Goal: Find contact information: Find contact information

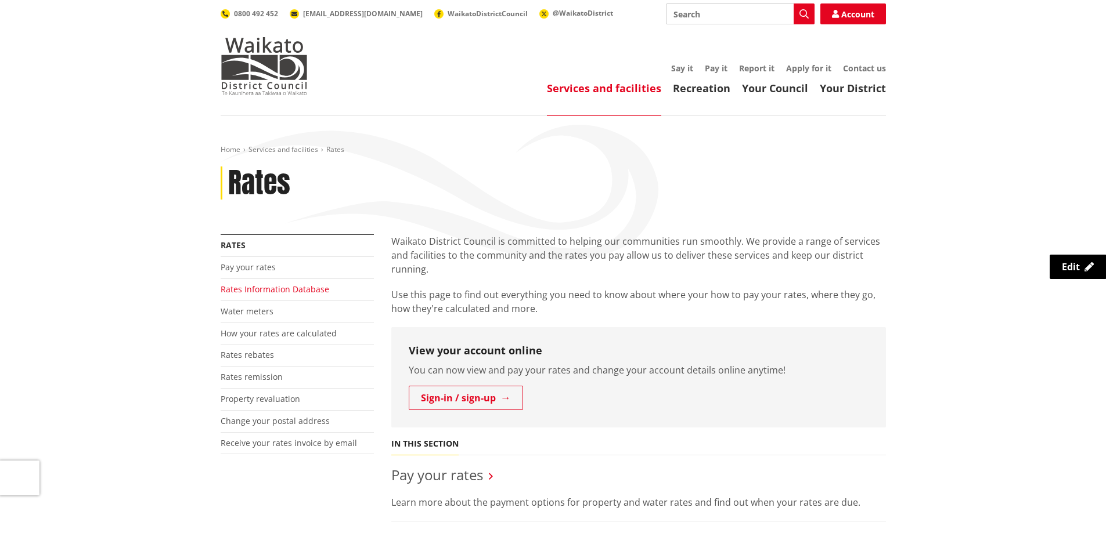
click at [285, 287] on link "Rates Information Database" at bounding box center [275, 289] width 109 height 11
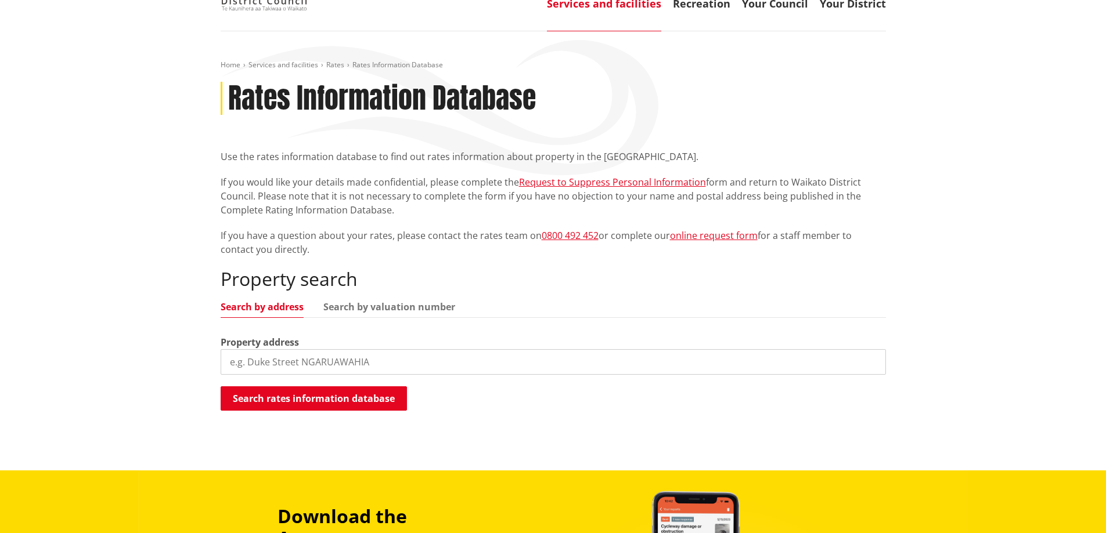
scroll to position [232, 0]
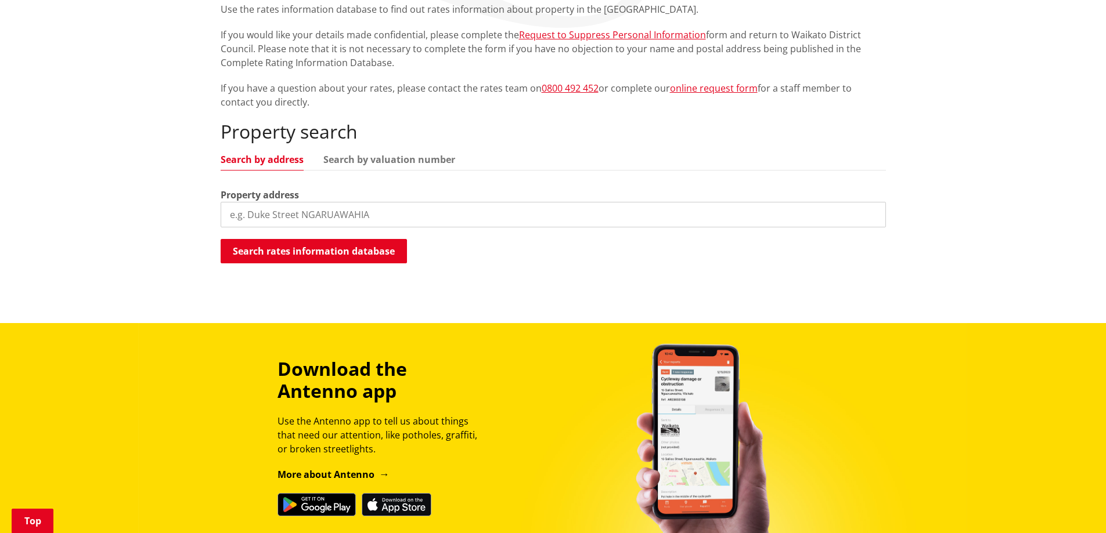
click at [381, 212] on input "search" at bounding box center [553, 215] width 665 height 26
click at [333, 244] on button "Search rates information database" at bounding box center [314, 251] width 186 height 24
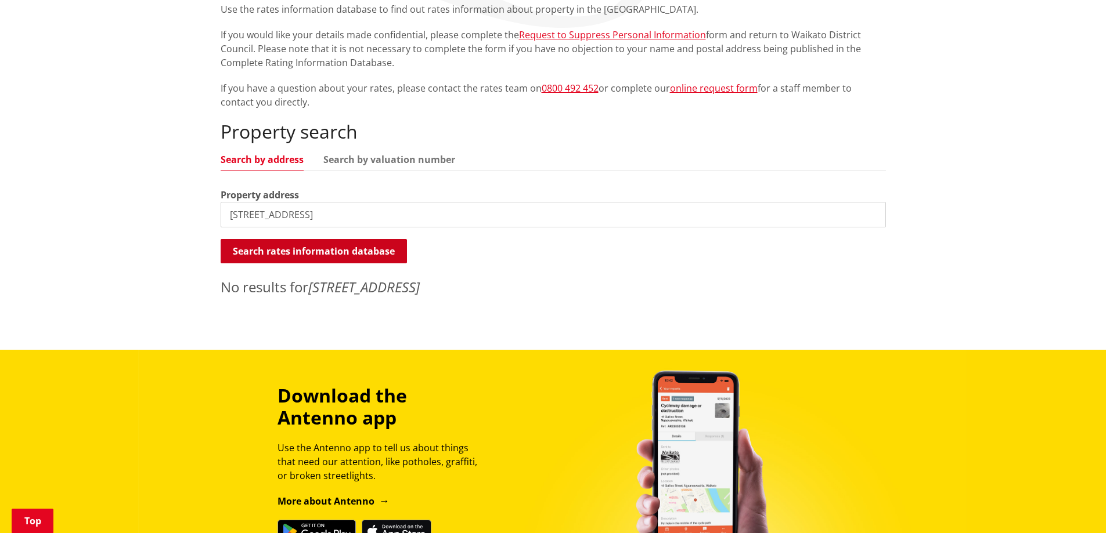
click at [331, 252] on button "Search rates information database" at bounding box center [314, 251] width 186 height 24
click at [380, 155] on link "Search by valuation number" at bounding box center [389, 159] width 132 height 9
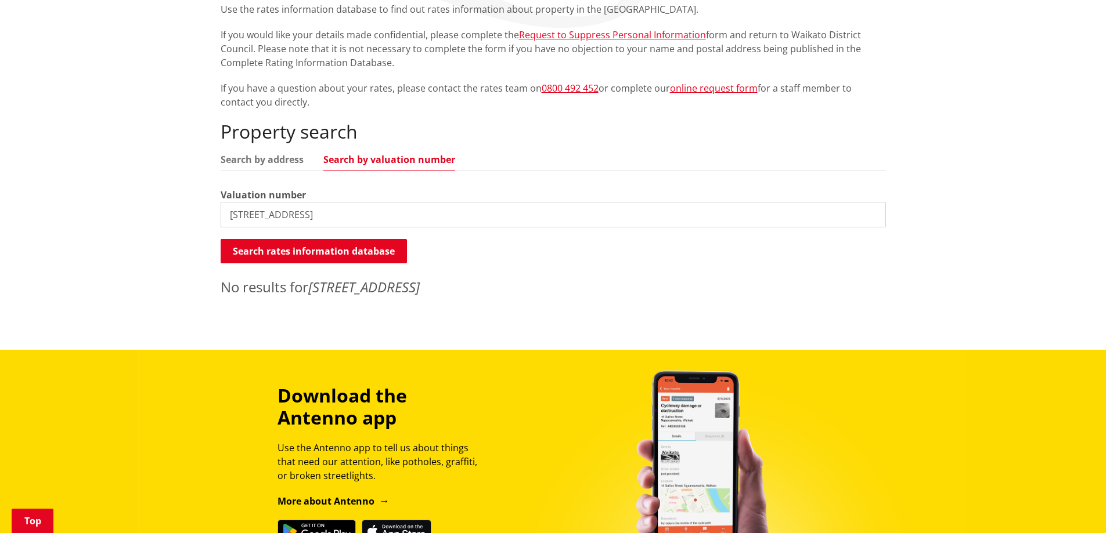
click at [409, 211] on input "104/20 hampton downs road" at bounding box center [553, 215] width 665 height 26
type input "1"
click at [330, 210] on input "search" at bounding box center [553, 215] width 665 height 26
type input "444305"
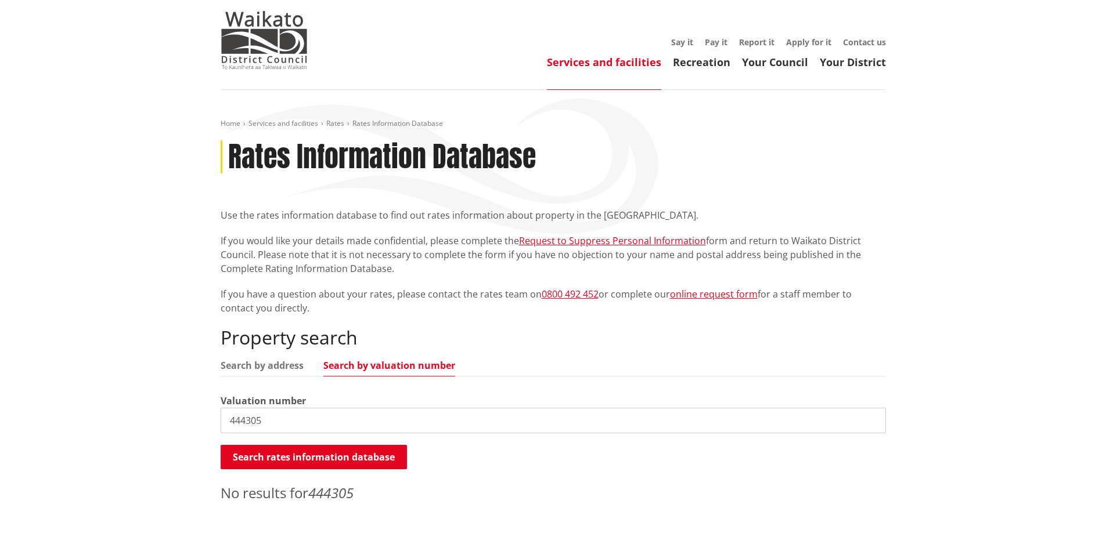
scroll to position [0, 0]
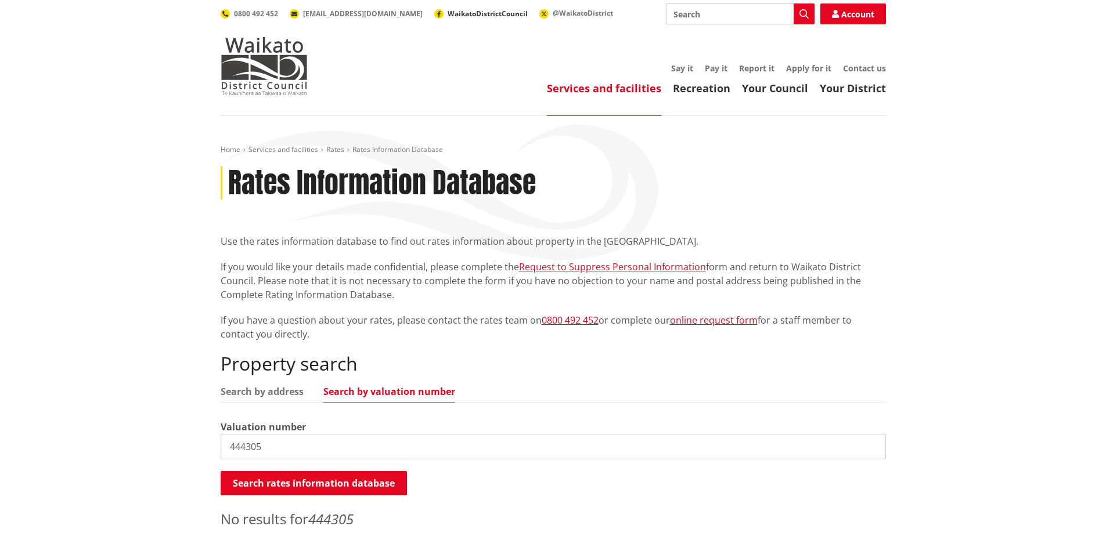
click at [448, 15] on span "WaikatoDistrictCouncil" at bounding box center [488, 14] width 80 height 10
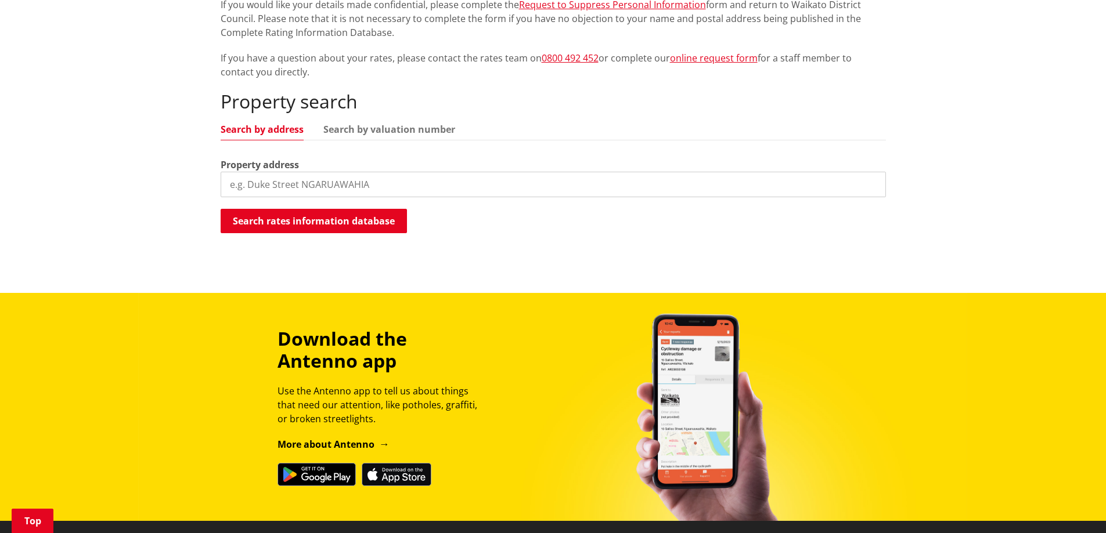
scroll to position [290, 0]
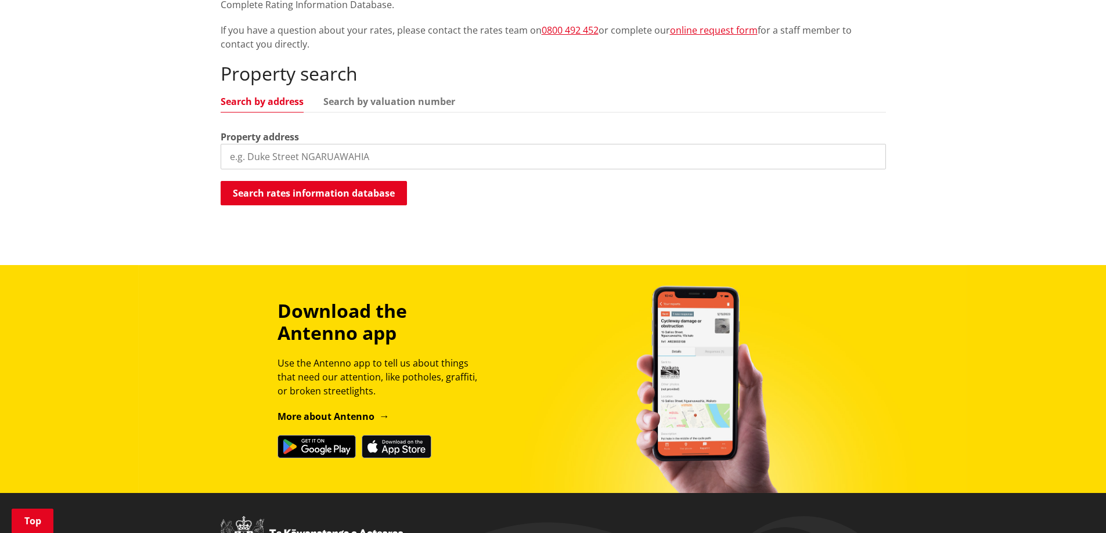
click at [328, 157] on input "search" at bounding box center [553, 157] width 665 height 26
type input "1"
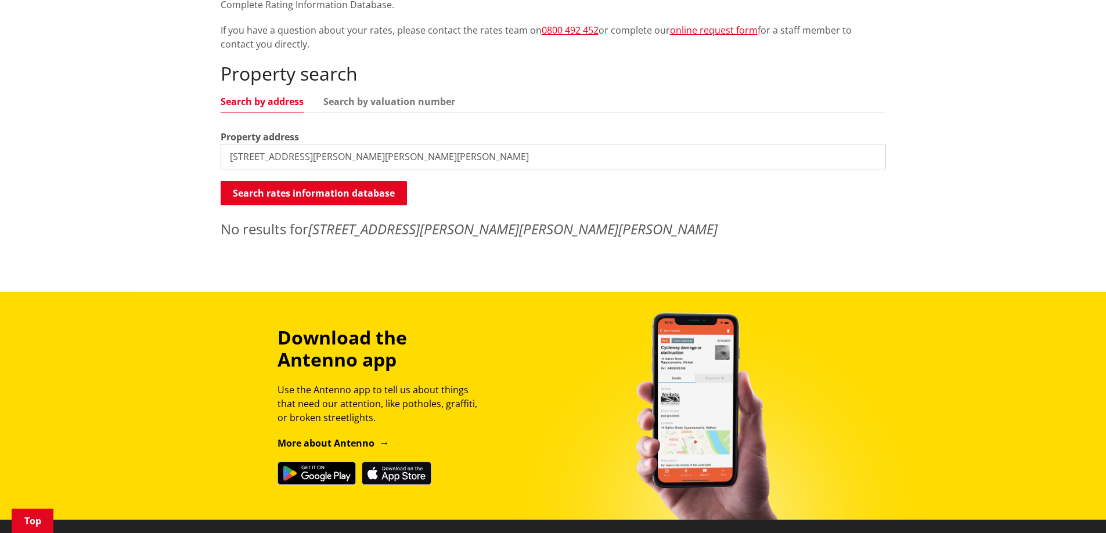
click at [274, 157] on input "unit 104/30 hampton downs rd, hampton downs" at bounding box center [553, 157] width 665 height 26
type input "unit 104/20 hampton downs rd, hampton downs"
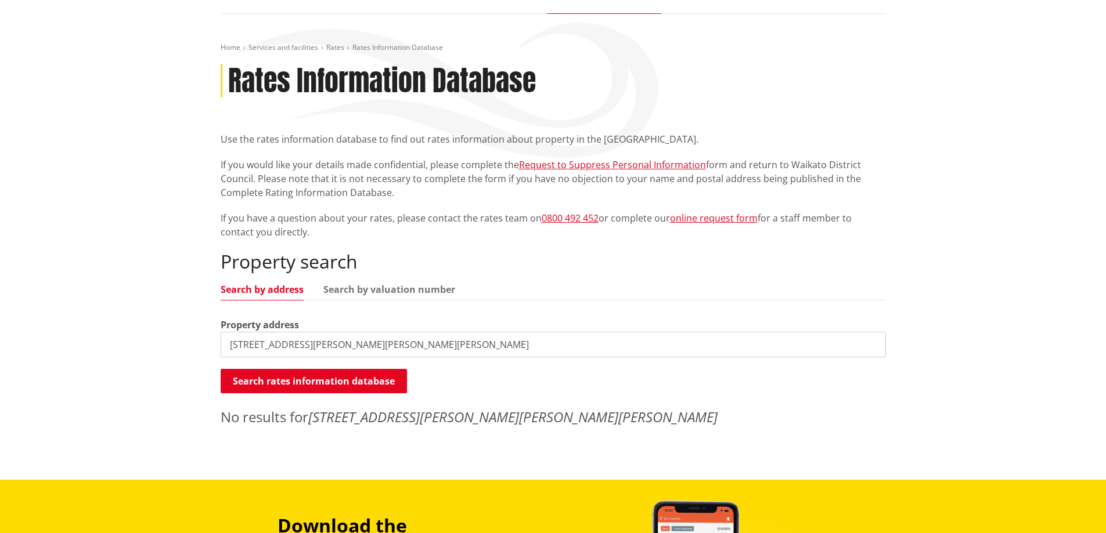
scroll to position [0, 0]
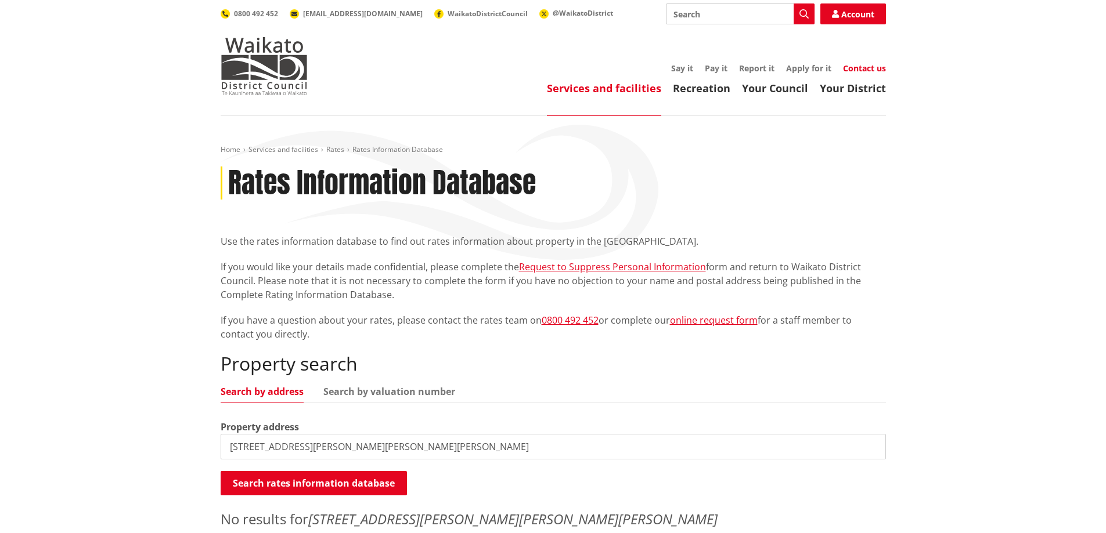
click at [868, 67] on link "Contact us" at bounding box center [864, 68] width 43 height 11
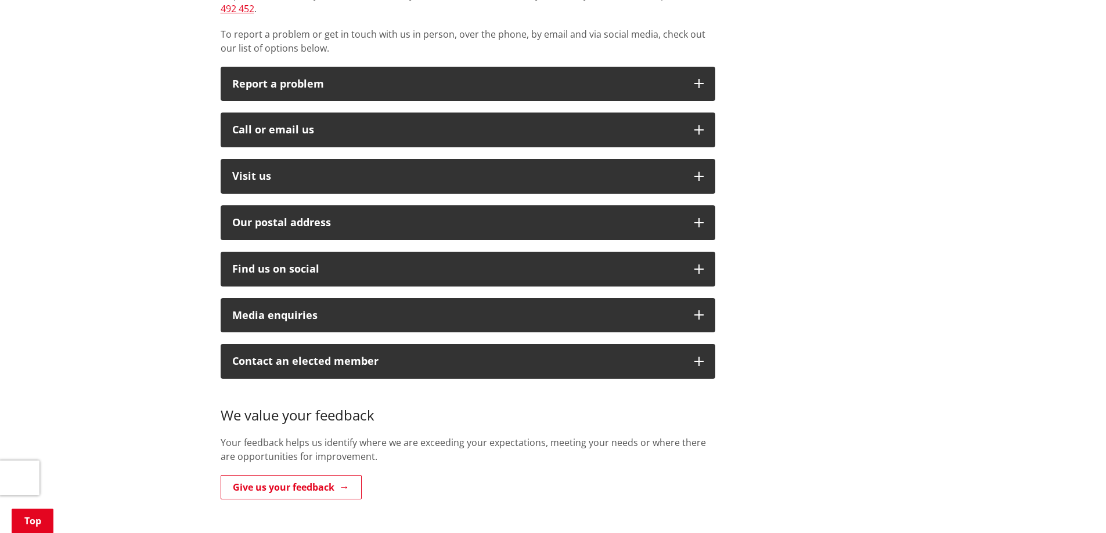
scroll to position [290, 0]
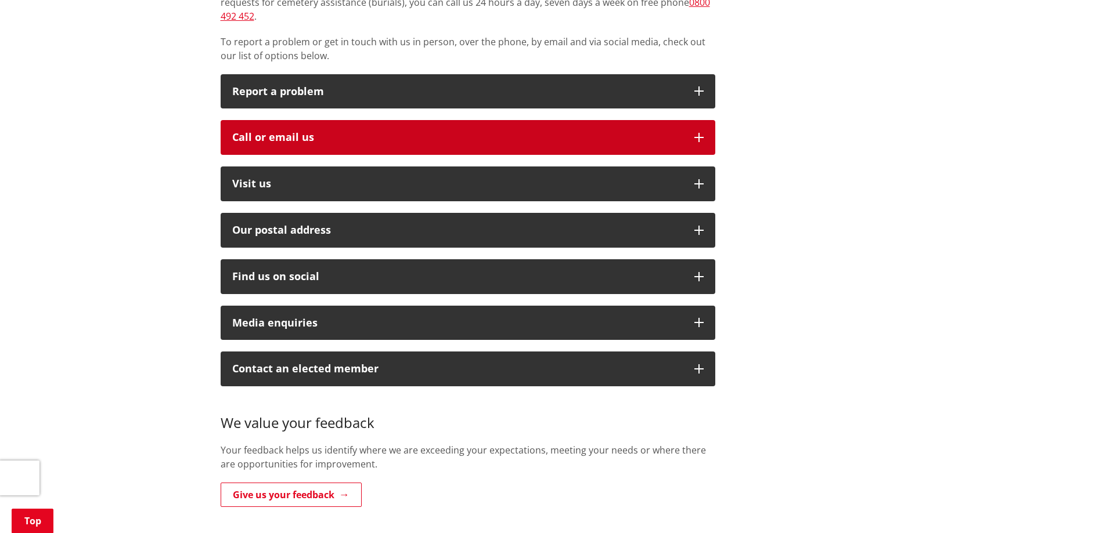
click at [707, 120] on button "Call or email us" at bounding box center [468, 137] width 495 height 35
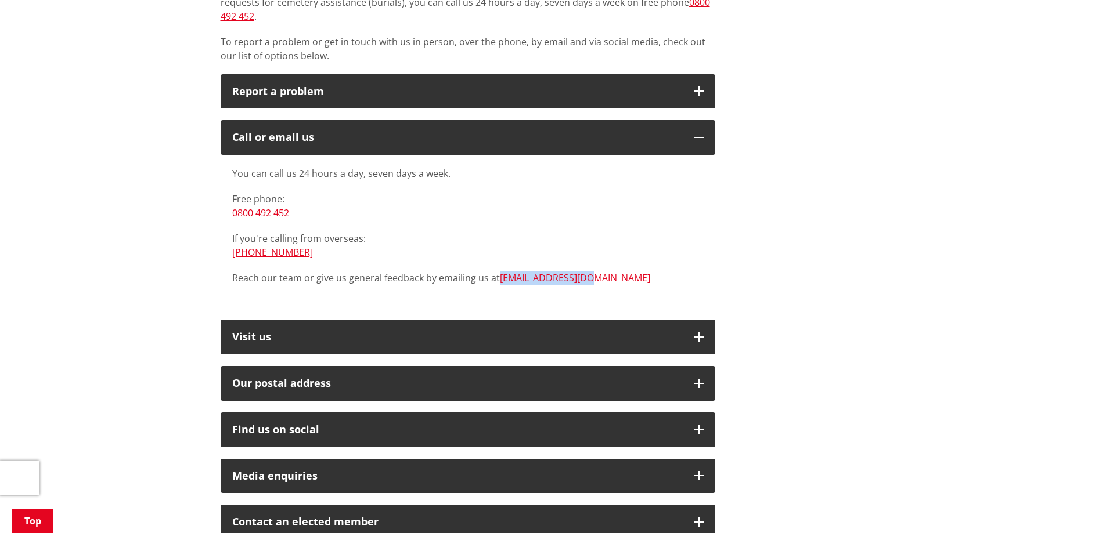
drag, startPoint x: 583, startPoint y: 261, endPoint x: 499, endPoint y: 266, distance: 84.3
click at [499, 271] on p "Reach our team or give us general feedback by emailing us at [EMAIL_ADDRESS][DO…" at bounding box center [467, 278] width 471 height 14
